Goal: Task Accomplishment & Management: Use online tool/utility

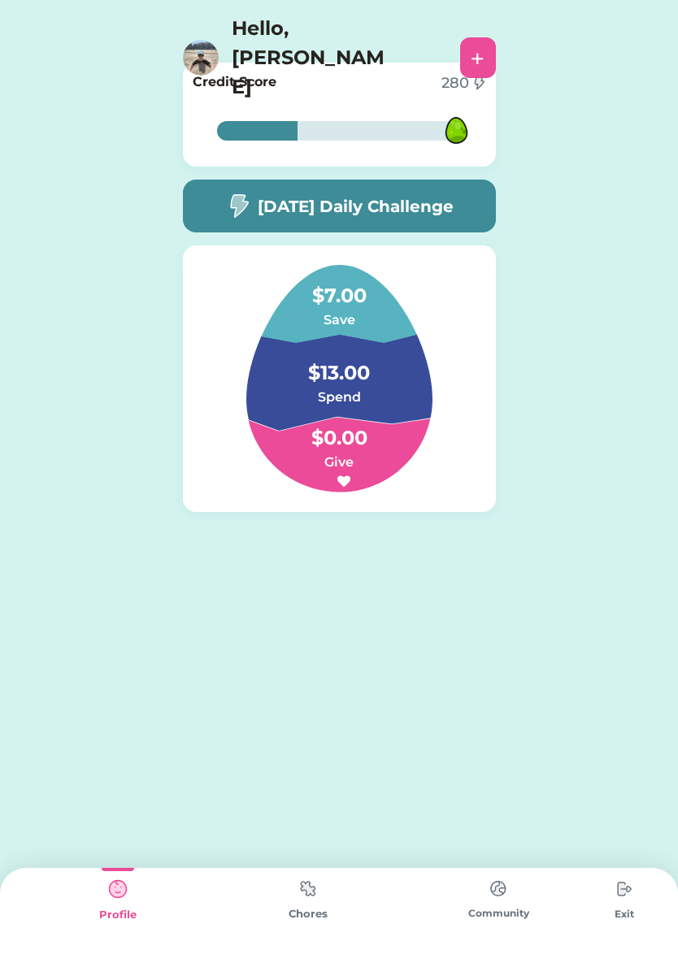
click at [623, 890] on img at bounding box center [624, 889] width 33 height 33
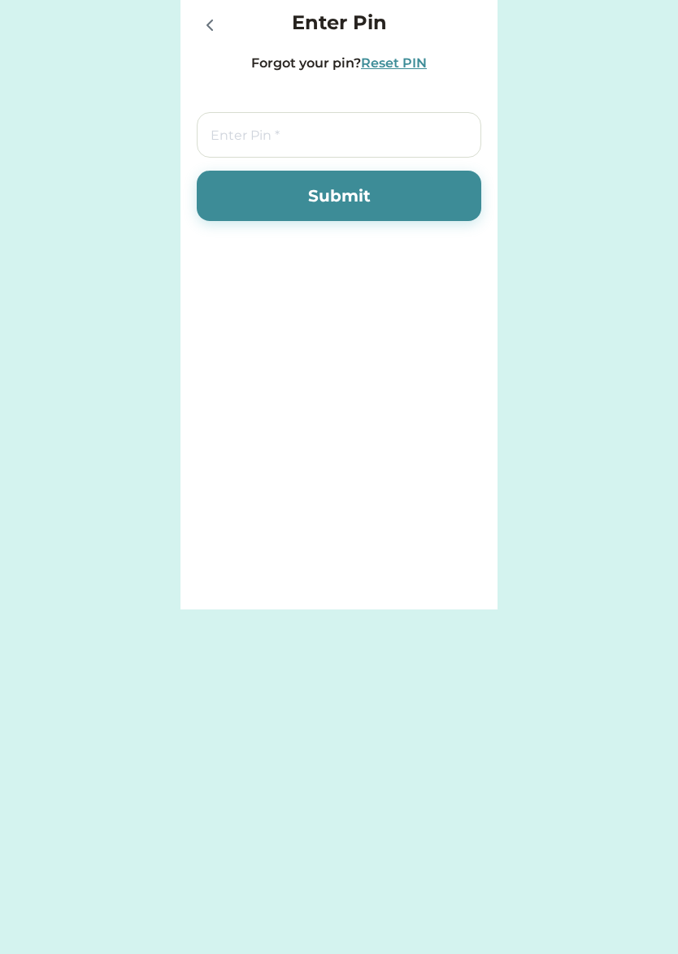
click at [396, 129] on input "tel" at bounding box center [339, 135] width 285 height 46
type input "7283"
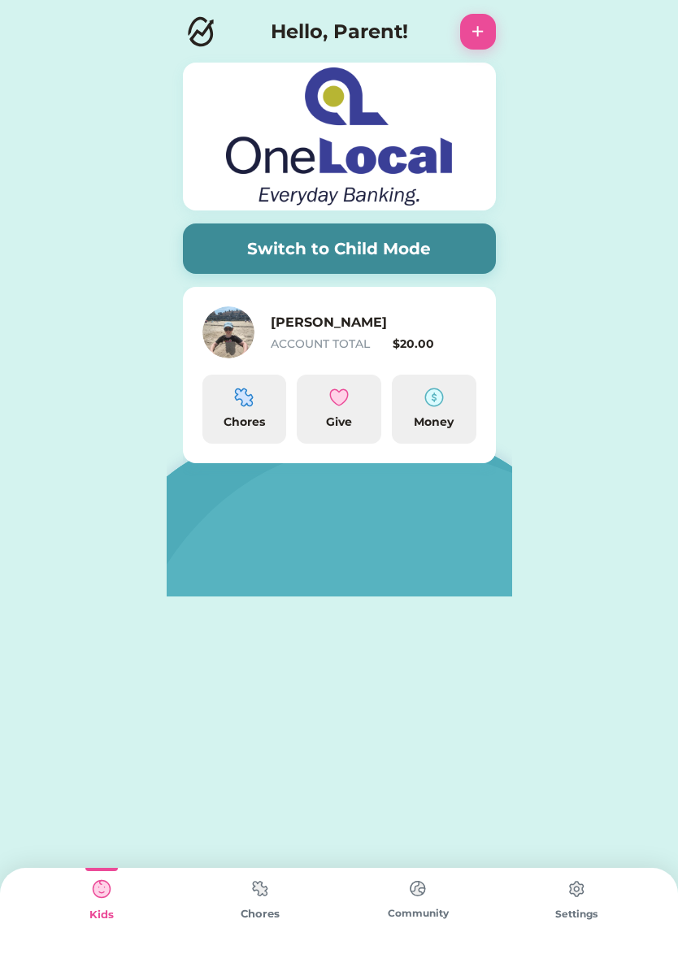
click at [244, 424] on div "Chores" at bounding box center [245, 422] width 72 height 17
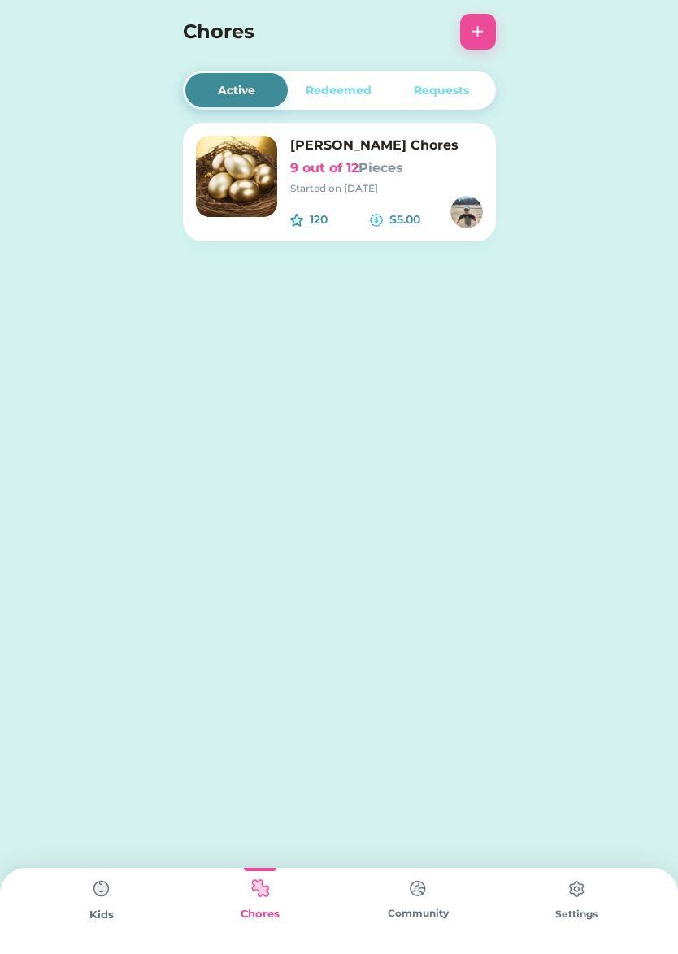
click at [413, 174] on h6 "9 out of 12 Pieces" at bounding box center [386, 169] width 193 height 20
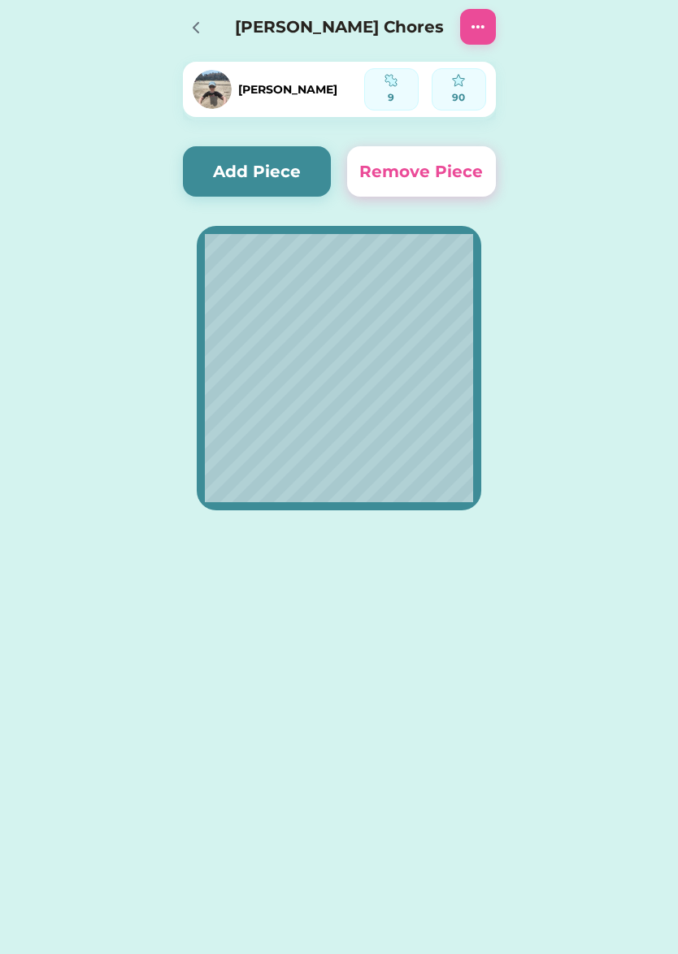
click at [469, 34] on img at bounding box center [478, 27] width 20 height 20
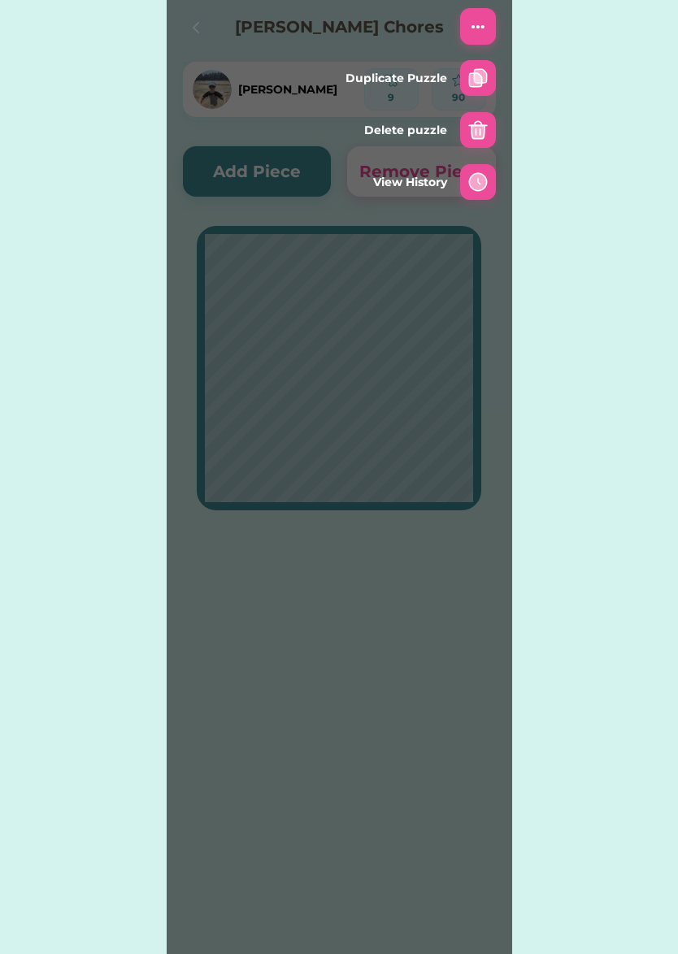
click at [476, 26] on img at bounding box center [478, 27] width 20 height 20
click at [565, 48] on div "Active Redeemed Requests [PERSON_NAME] Chores 9 out of 12 Pieces Started on [DA…" at bounding box center [339, 284] width 678 height 569
click at [593, 133] on div "Active Redeemed Requests [PERSON_NAME] Chores 9 out of 12 Pieces Started on [DA…" at bounding box center [339, 284] width 678 height 569
click at [480, 20] on img at bounding box center [478, 27] width 20 height 20
click at [475, 28] on img at bounding box center [478, 27] width 20 height 20
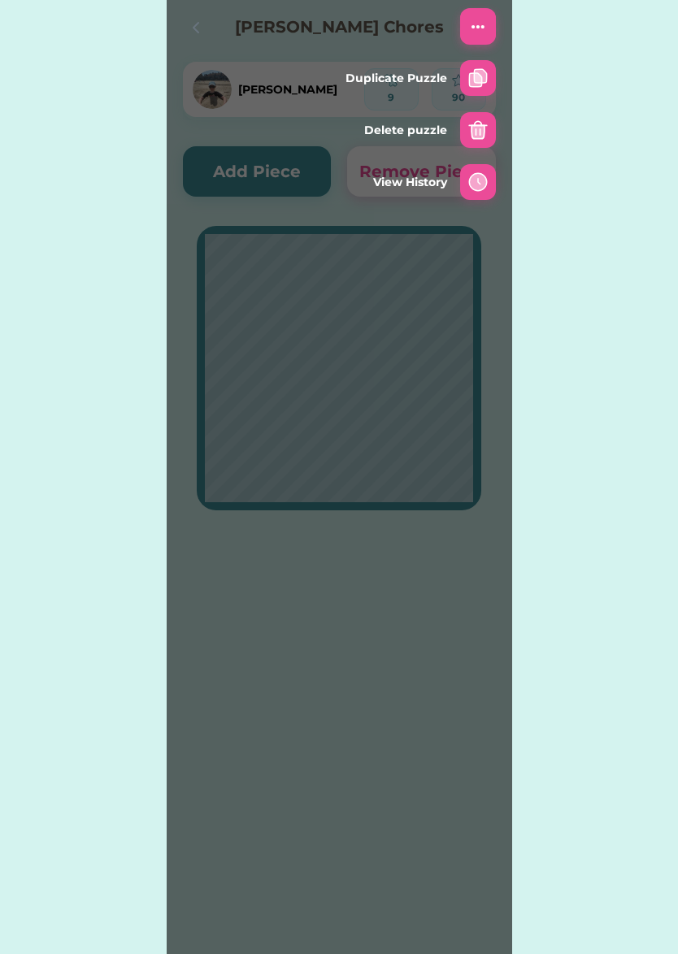
drag, startPoint x: 230, startPoint y: 113, endPoint x: 229, endPoint y: 163, distance: 49.6
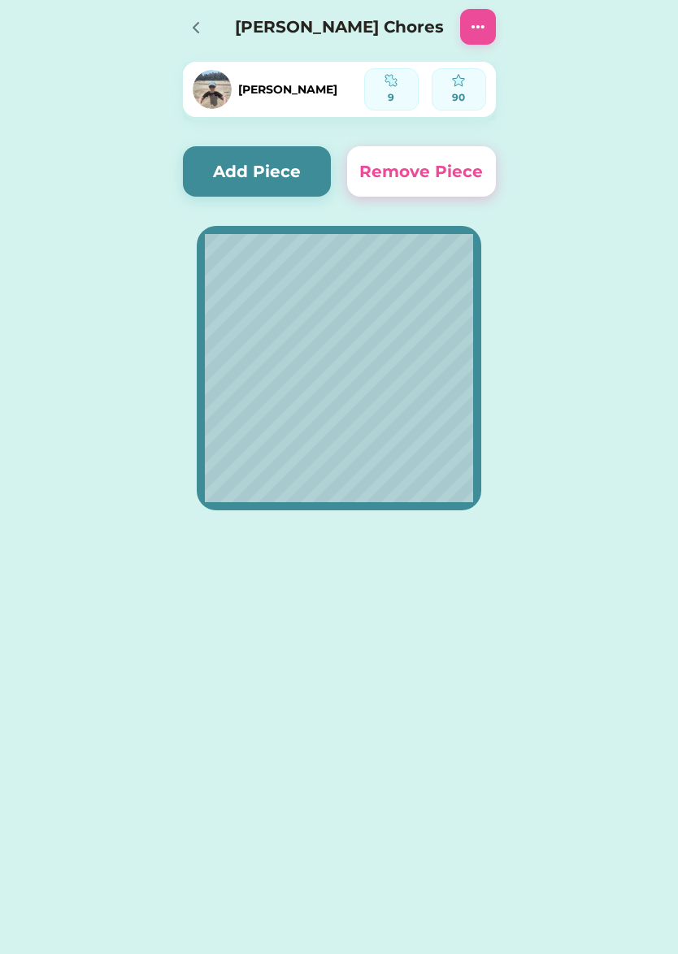
click at [228, 179] on button "Add Piece" at bounding box center [257, 171] width 149 height 50
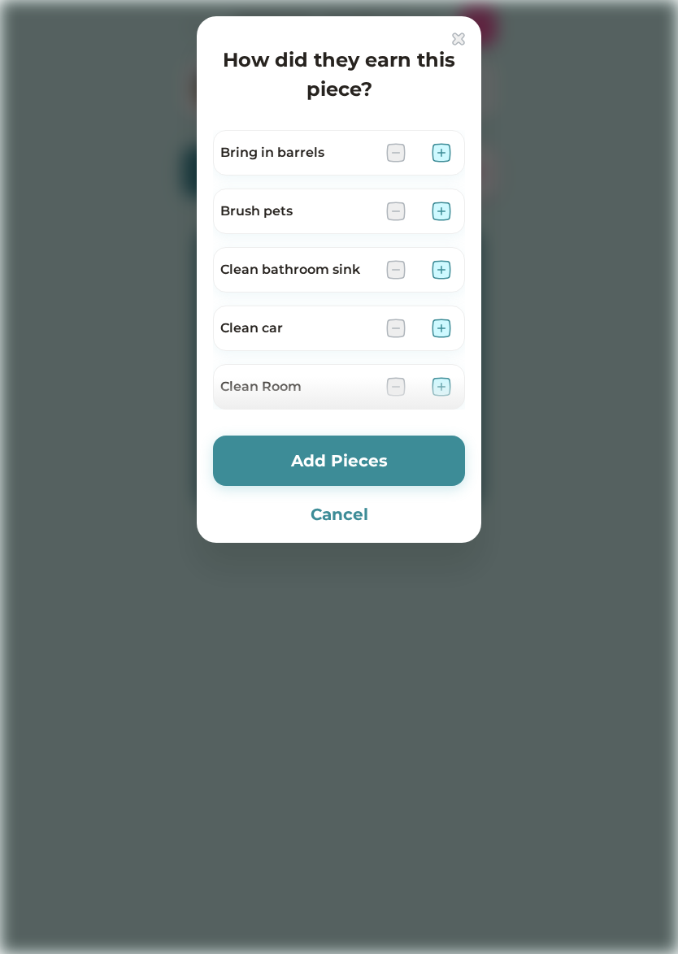
click at [460, 37] on img at bounding box center [458, 39] width 13 height 13
